Goal: Check status: Check status

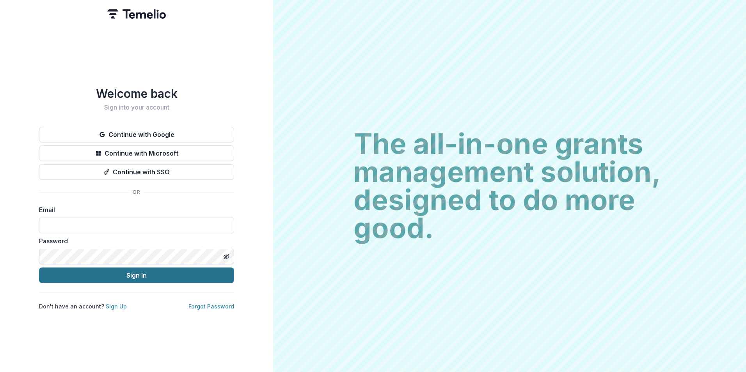
type input "**********"
click at [146, 278] on button "Sign In" at bounding box center [136, 276] width 195 height 16
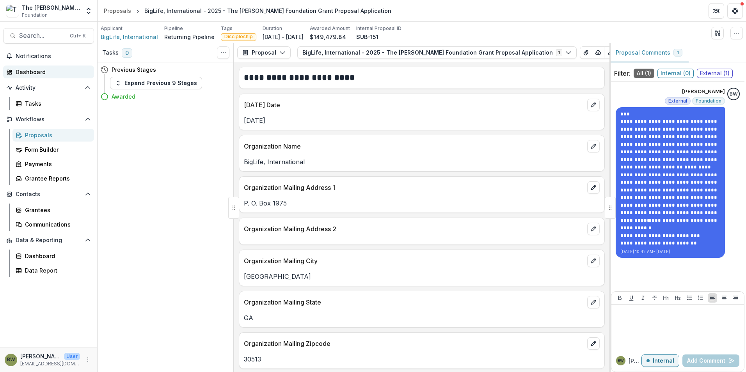
click at [25, 68] on div "Dashboard" at bounding box center [52, 72] width 72 height 8
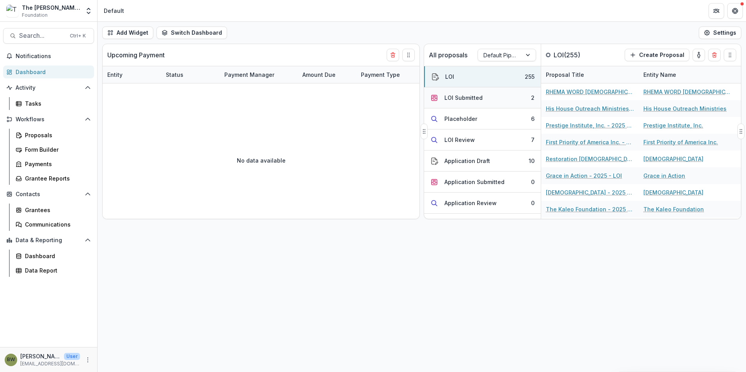
click at [461, 96] on div "LOI Submitted" at bounding box center [463, 98] width 38 height 8
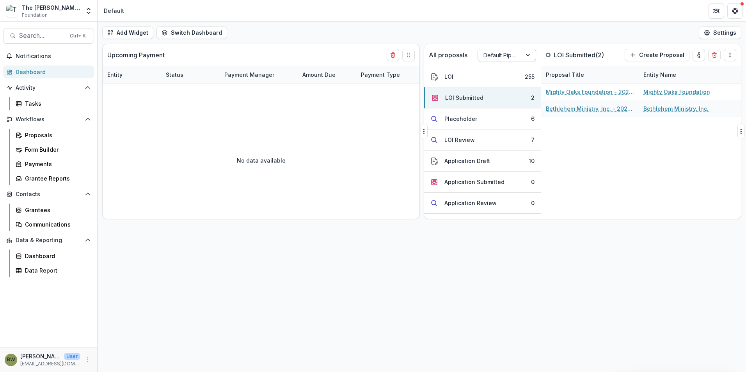
click at [499, 57] on div at bounding box center [499, 55] width 33 height 10
click at [499, 85] on div "Returning Pipeline" at bounding box center [507, 88] width 55 height 20
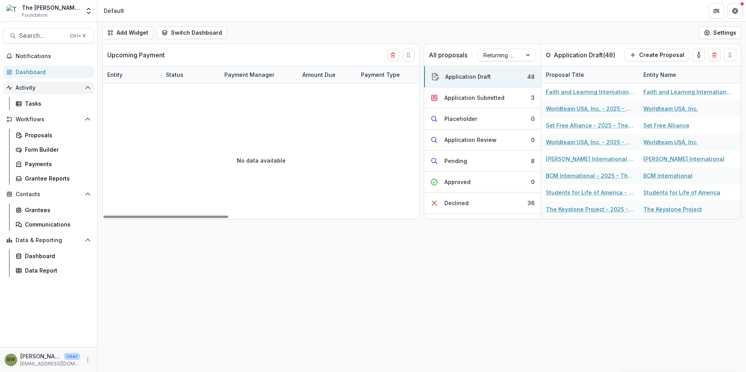
click at [17, 85] on span "Activity" at bounding box center [49, 88] width 66 height 7
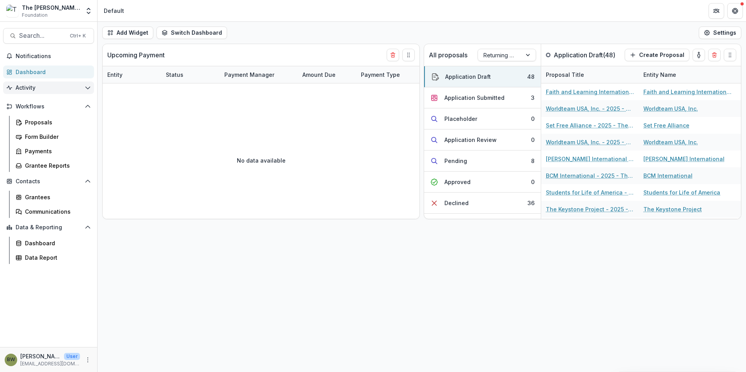
click at [27, 87] on span "Activity" at bounding box center [49, 88] width 66 height 7
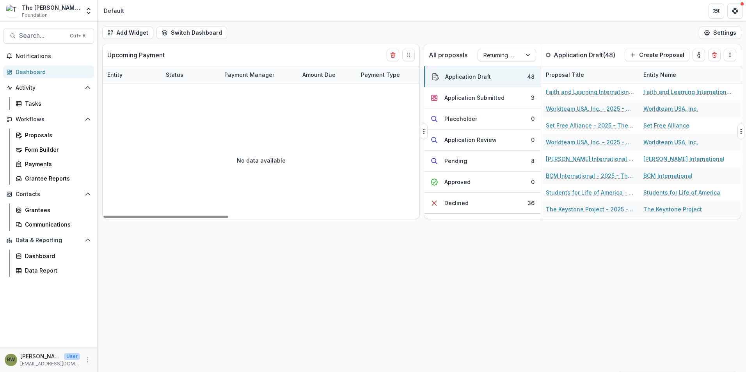
click at [515, 53] on div at bounding box center [499, 55] width 33 height 10
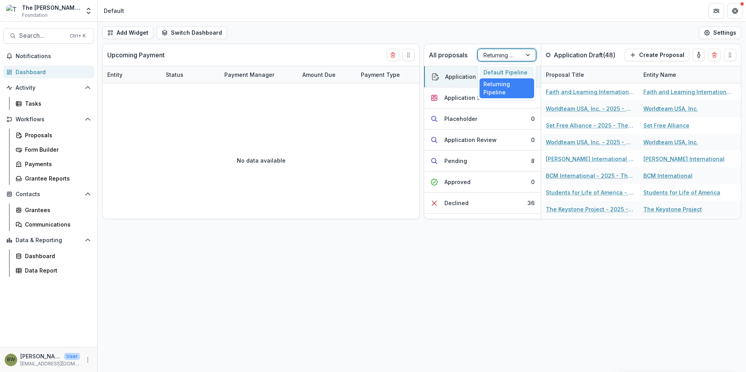
click at [510, 74] on div "Default Pipeline" at bounding box center [507, 72] width 55 height 12
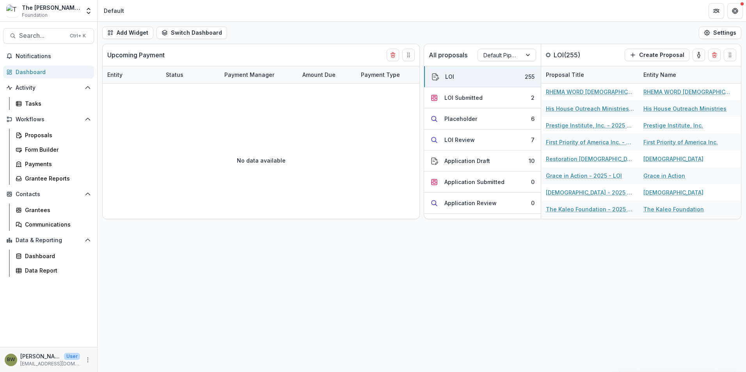
click at [599, 285] on div "Add Widget Switch Dashboard Default New Dashboard Settings Upcoming Payment Ent…" at bounding box center [422, 197] width 648 height 350
